Goal: Information Seeking & Learning: Learn about a topic

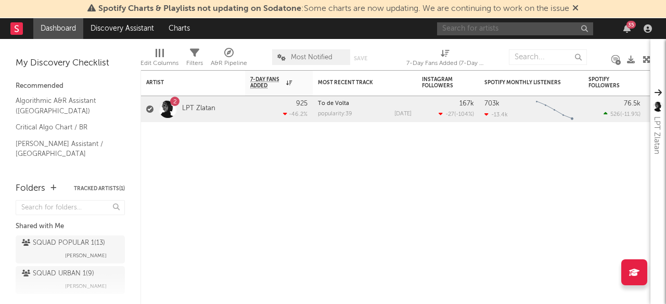
click at [465, 29] on input "text" at bounding box center [515, 28] width 156 height 13
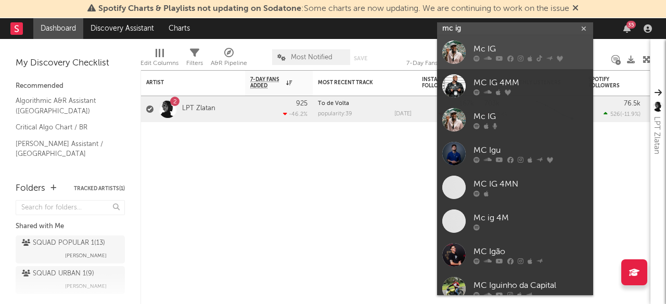
type input "mc ig"
click at [482, 51] on div "Mc IG" at bounding box center [530, 49] width 114 height 12
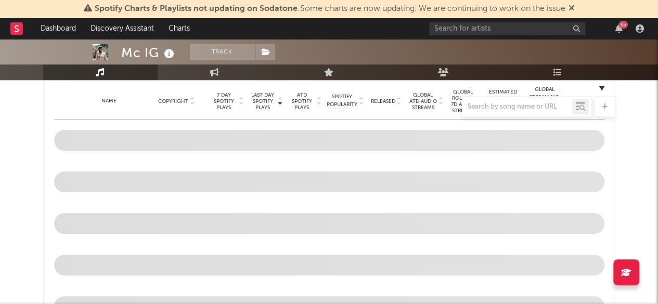
scroll to position [544, 0]
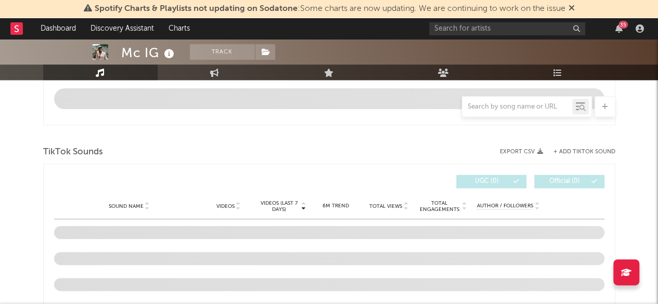
select select "6m"
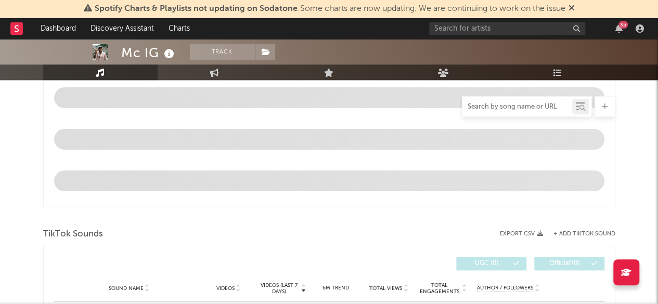
click at [515, 107] on input "text" at bounding box center [517, 107] width 110 height 8
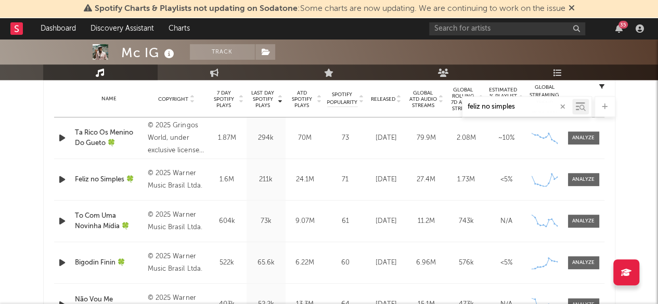
scroll to position [417, 0]
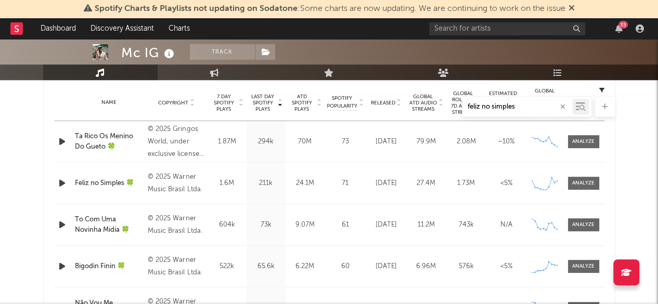
type input "feliz no simples"
click at [290, 191] on div "Name Feliz no Simples 🍀 Copyright © 2025 Warner Music Brasil Ltda. Label WM Bra…" at bounding box center [329, 183] width 550 height 41
click at [599, 184] on div at bounding box center [584, 183] width 42 height 13
click at [589, 181] on div at bounding box center [583, 183] width 22 height 8
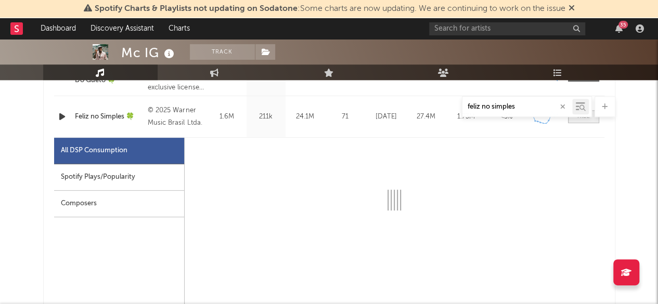
scroll to position [484, 0]
select select "1w"
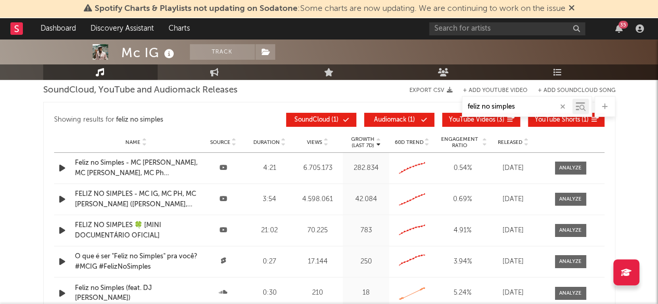
scroll to position [1511, 0]
